Goal: Check status

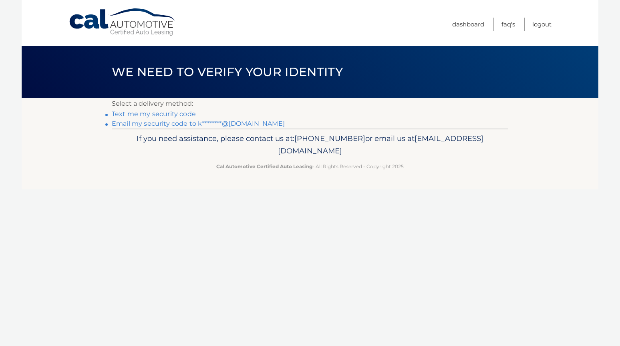
click at [155, 115] on link "Text me my security code" at bounding box center [154, 114] width 84 height 8
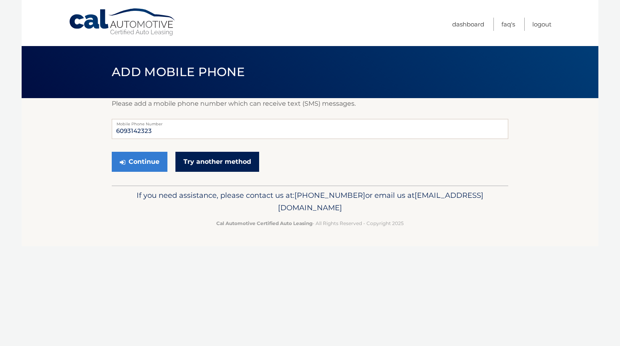
click at [225, 164] on link "Try another method" at bounding box center [217, 162] width 84 height 20
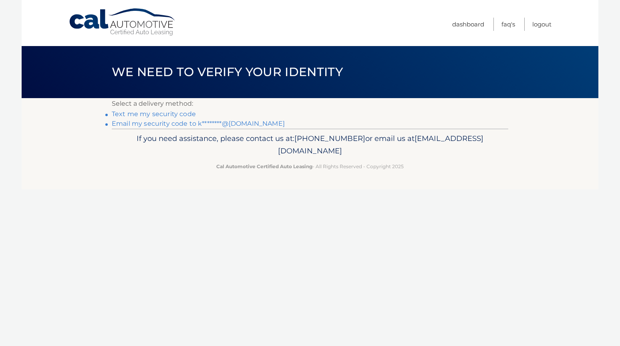
click at [117, 123] on link "Email my security code to k********@[DOMAIN_NAME]" at bounding box center [198, 124] width 173 height 8
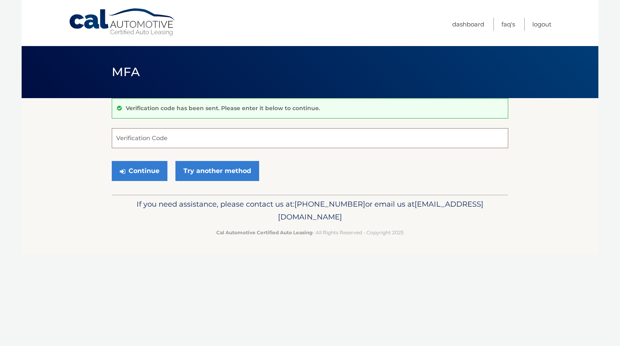
click at [157, 135] on input "Verification Code" at bounding box center [310, 138] width 396 height 20
paste input "960818"
type input "960818"
click at [140, 173] on button "Continue" at bounding box center [140, 171] width 56 height 20
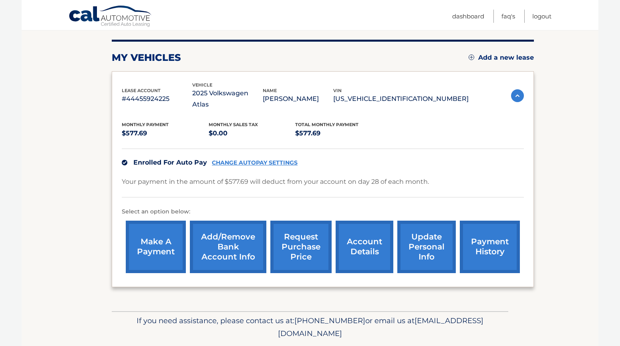
scroll to position [95, 0]
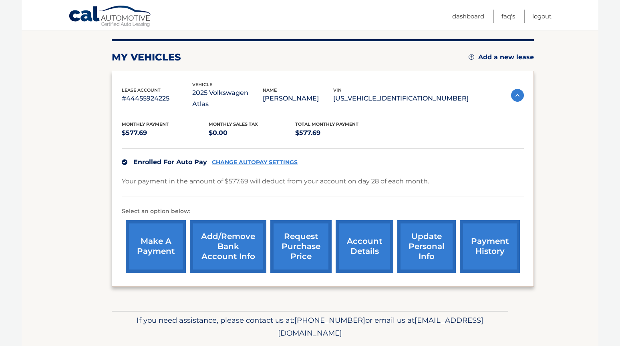
click at [363, 238] on link "account details" at bounding box center [364, 246] width 58 height 52
click at [365, 230] on link "account details" at bounding box center [364, 246] width 58 height 52
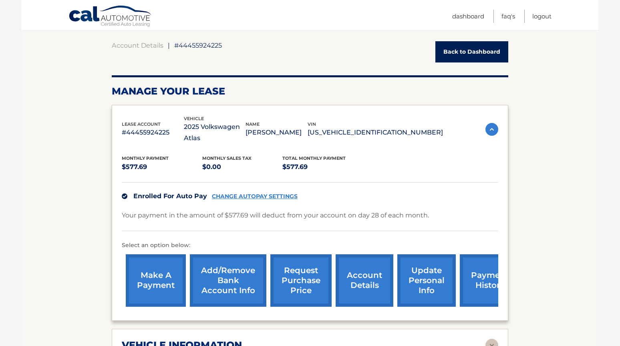
scroll to position [74, 0]
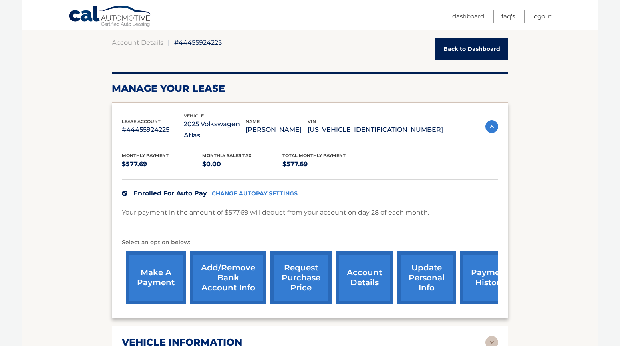
click at [366, 264] on link "account details" at bounding box center [364, 277] width 58 height 52
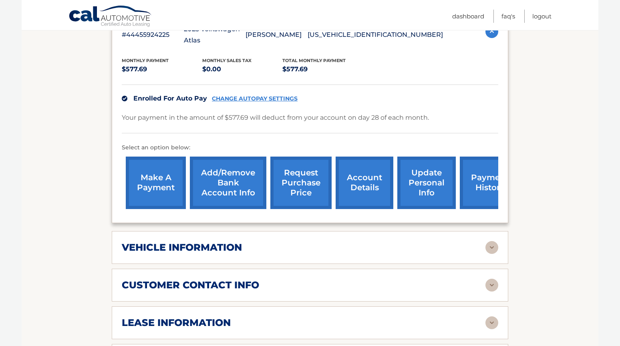
scroll to position [192, 0]
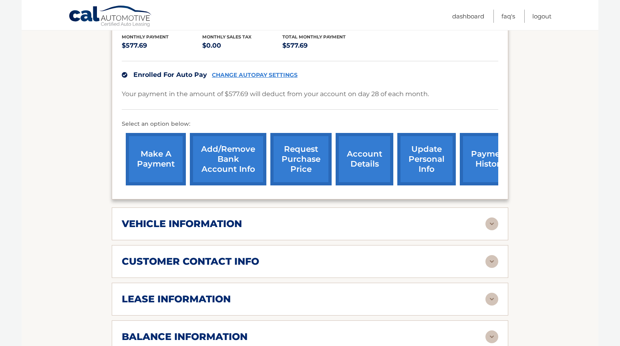
click at [493, 217] on img at bounding box center [491, 223] width 13 height 13
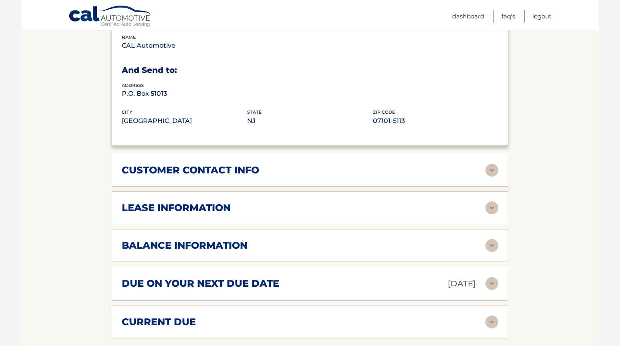
scroll to position [498, 0]
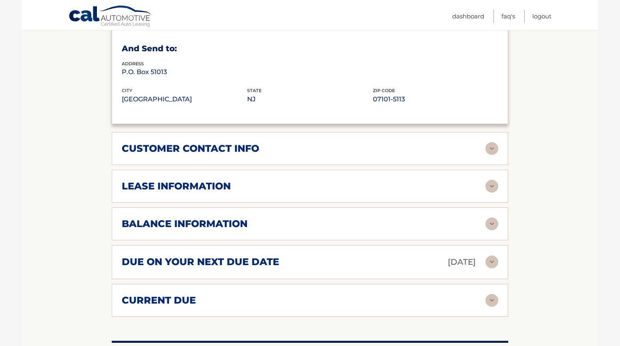
click at [494, 180] on img at bounding box center [491, 186] width 13 height 13
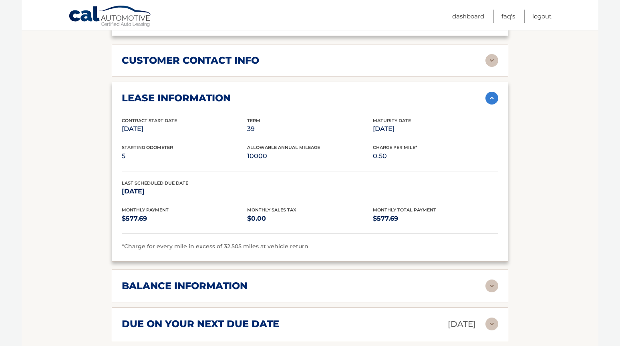
scroll to position [587, 0]
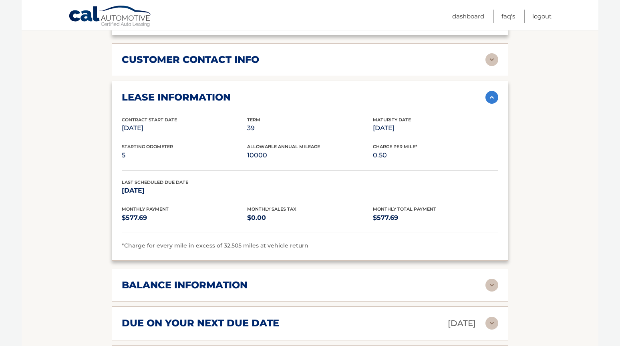
click at [219, 279] on div "balance information Payments Received 4 Payments Remaining 35 Next Payment will…" at bounding box center [310, 285] width 396 height 33
click at [491, 279] on img at bounding box center [491, 285] width 13 height 13
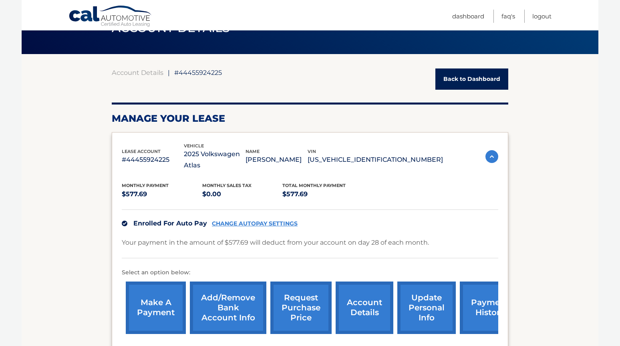
scroll to position [0, 0]
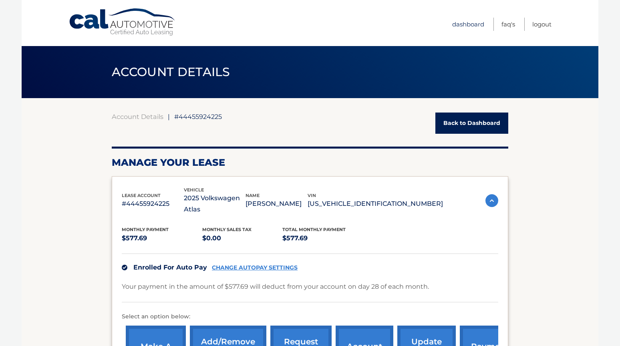
click at [468, 25] on link "Dashboard" at bounding box center [468, 24] width 32 height 13
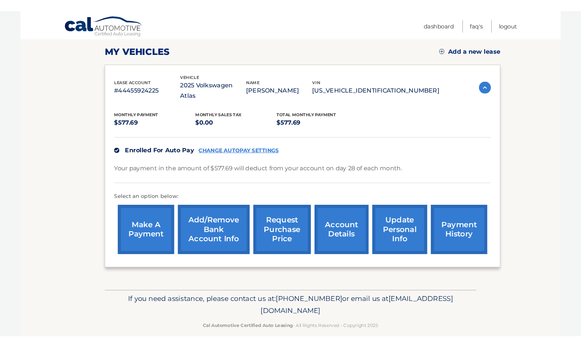
scroll to position [108, 0]
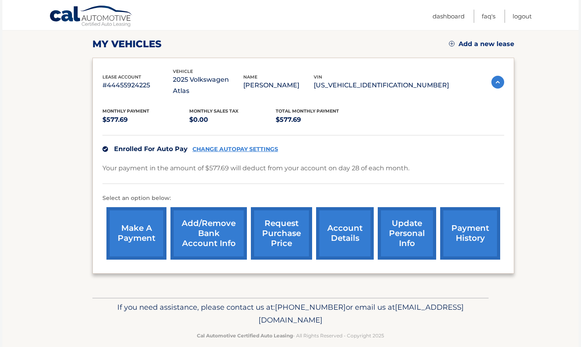
drag, startPoint x: 368, startPoint y: 307, endPoint x: 154, endPoint y: 294, distance: 214.9
click at [154, 301] on p "If you need assistance, please contact us at: 609-807-3200 or email us at Custo…" at bounding box center [291, 314] width 386 height 26
copy p "If you need assistance, please contact us at: 609-807-3200 or email us at Custo…"
